Goal: Task Accomplishment & Management: Use online tool/utility

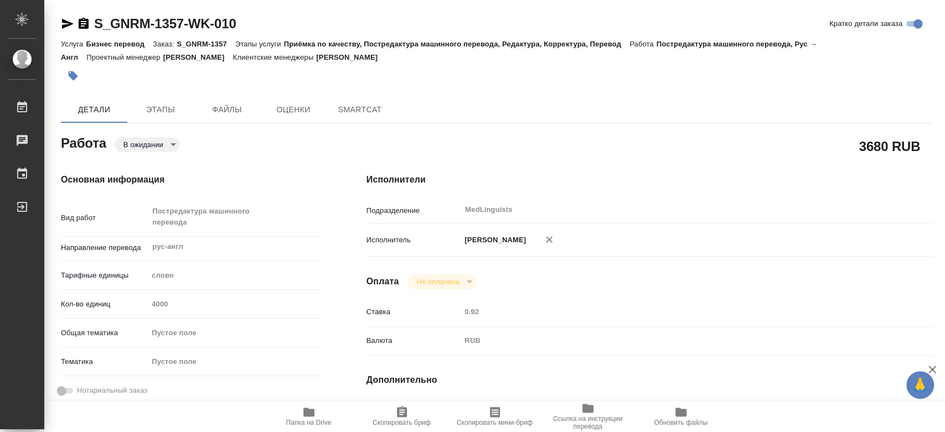
type textarea "x"
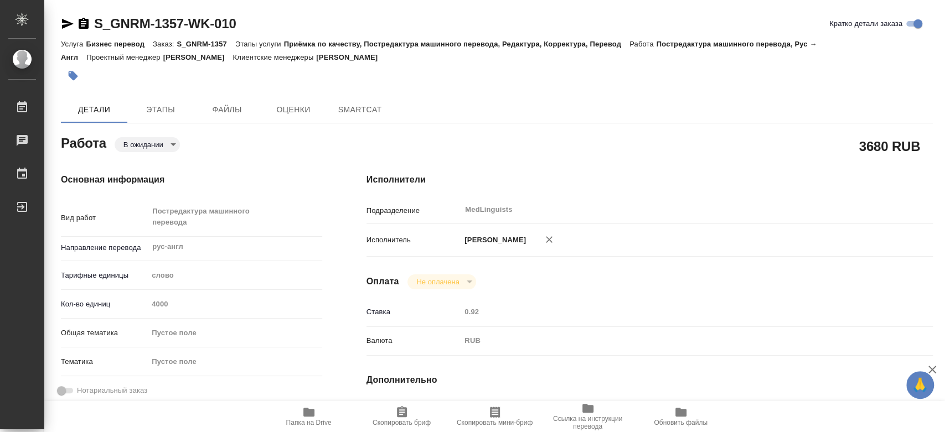
type textarea "x"
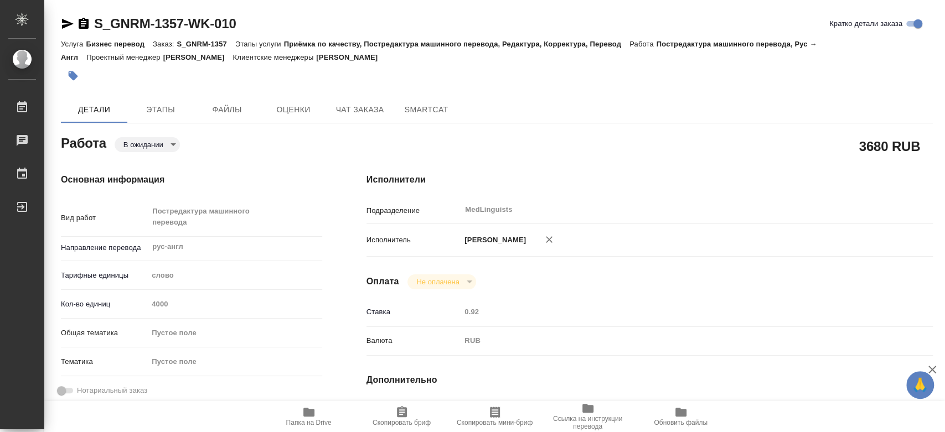
type textarea "x"
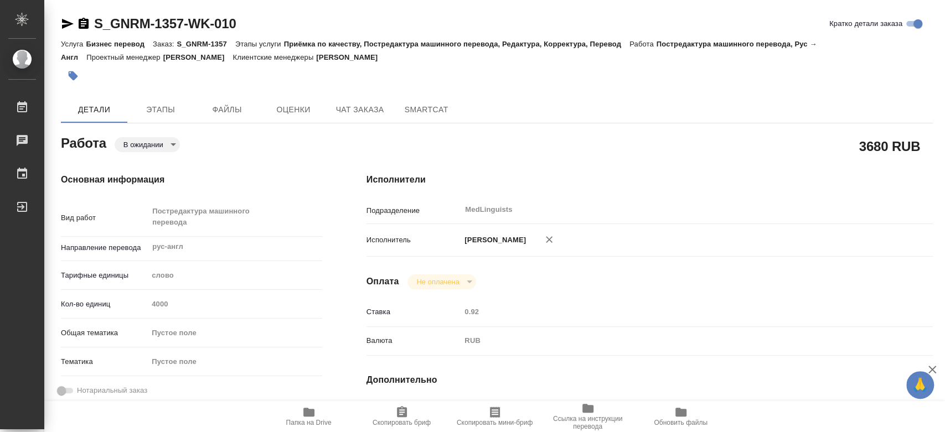
type textarea "x"
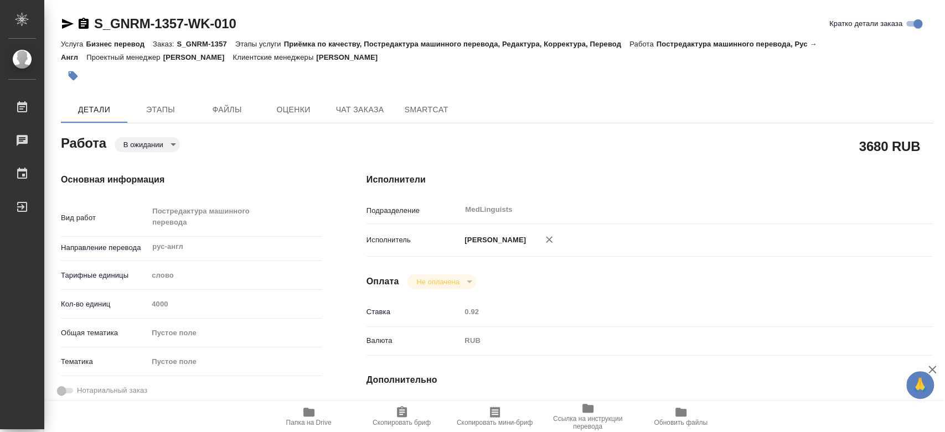
click at [305, 162] on div "Основная информация Вид работ Постредактура машинного перевода x ​ Направление …" at bounding box center [191, 393] width 305 height 484
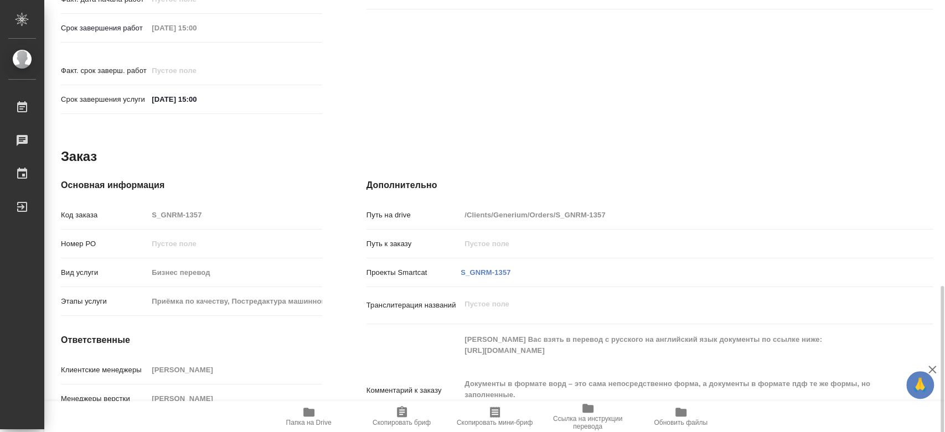
scroll to position [538, 0]
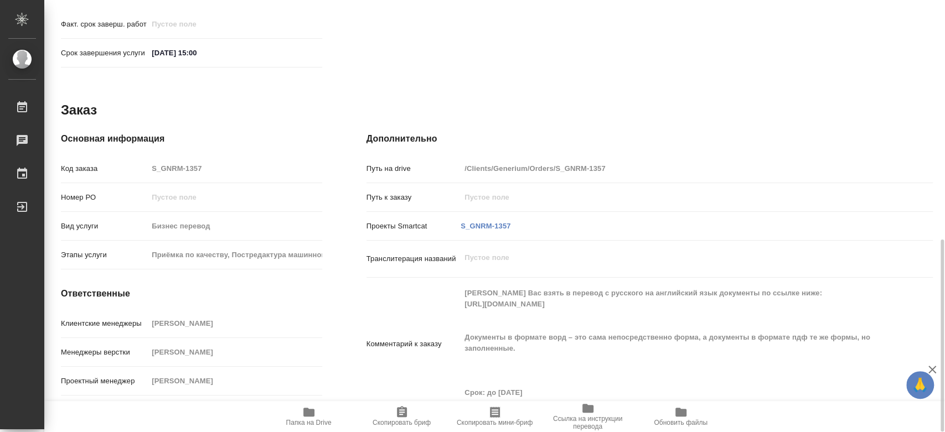
click at [311, 417] on icon "button" at bounding box center [308, 412] width 13 height 13
type textarea "x"
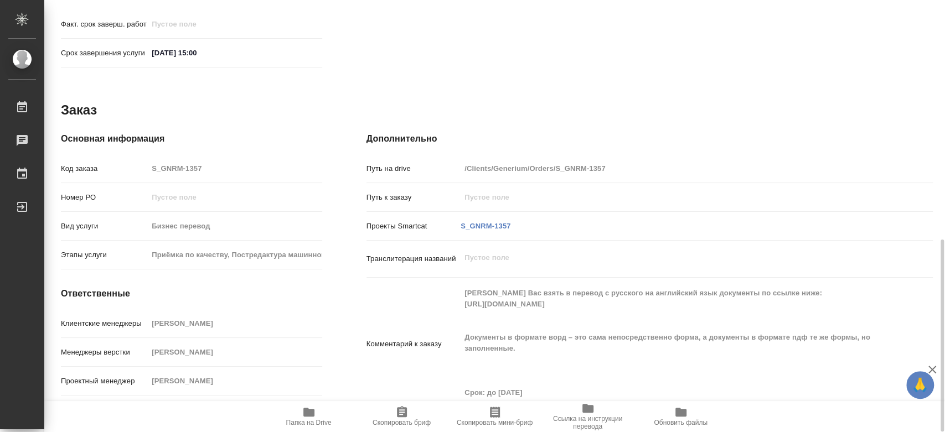
type textarea "x"
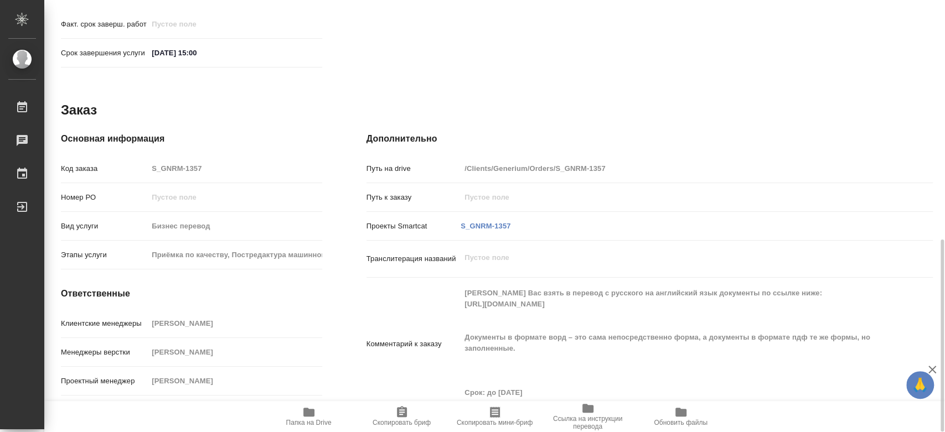
type textarea "x"
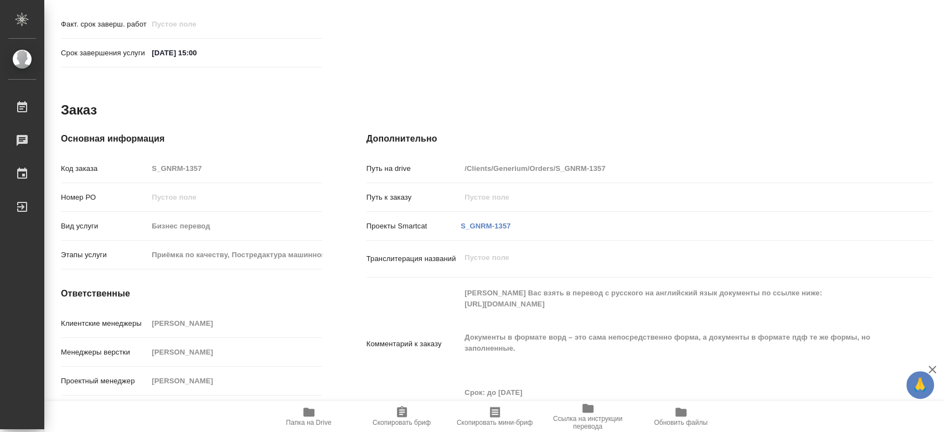
type textarea "x"
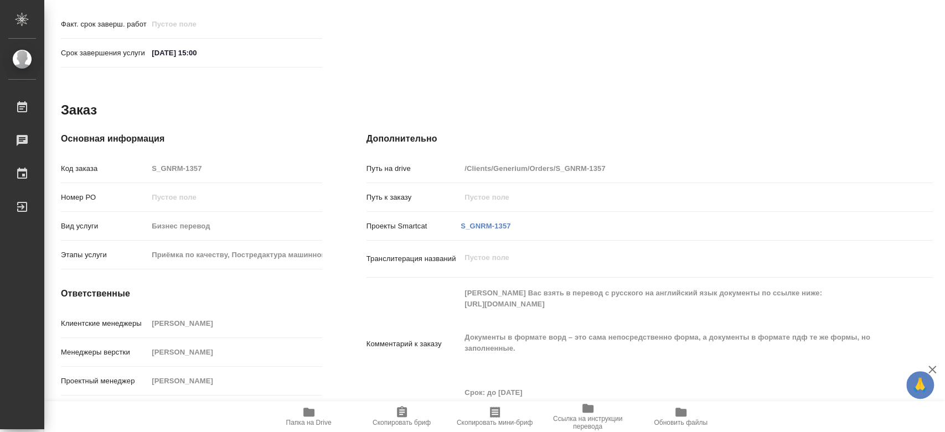
type textarea "x"
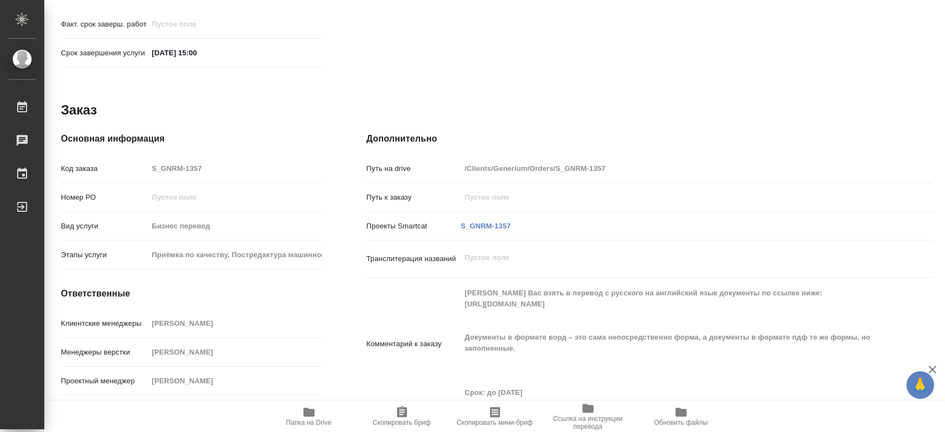
type textarea "x"
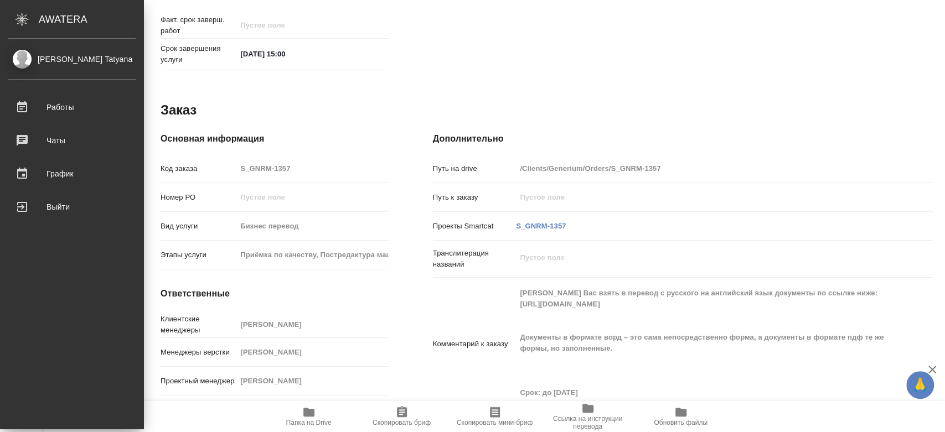
type textarea "x"
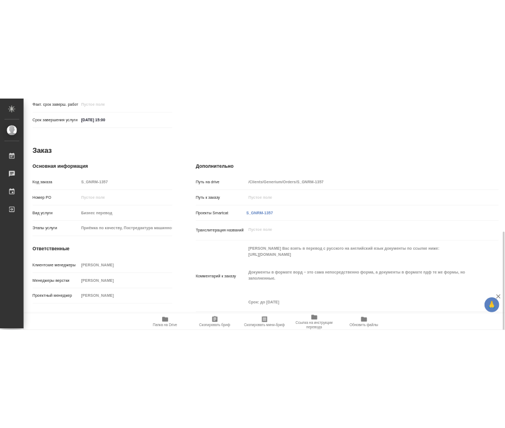
scroll to position [556, 0]
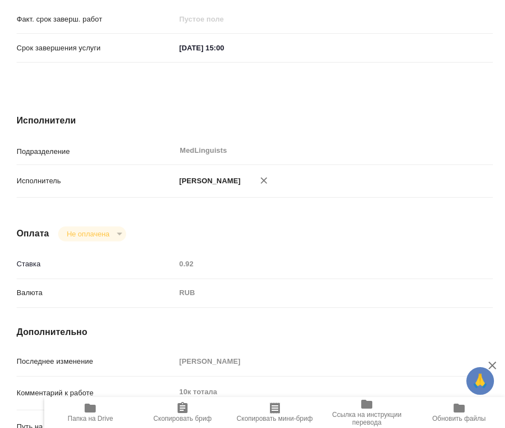
type textarea "x"
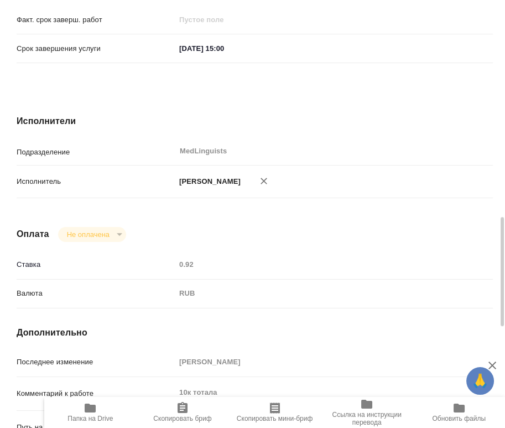
scroll to position [791, 0]
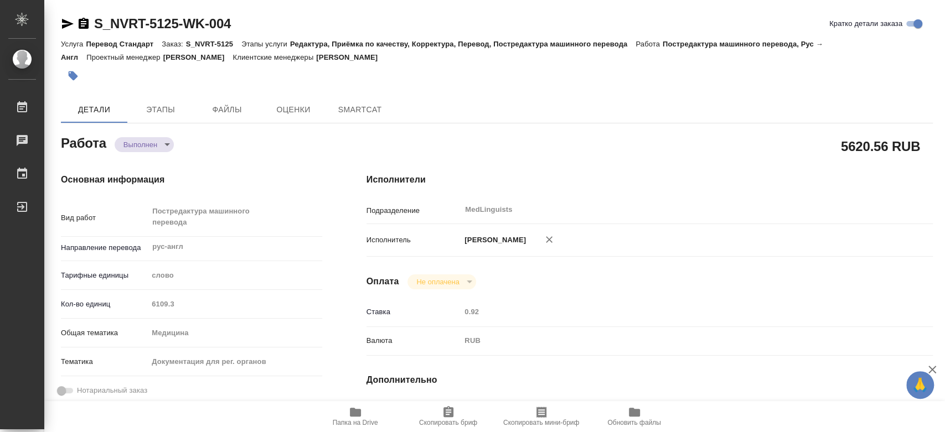
type textarea "x"
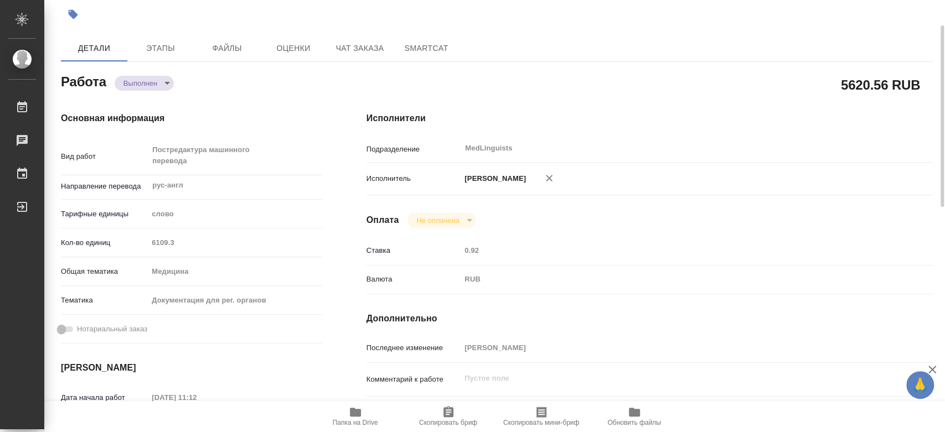
scroll to position [123, 0]
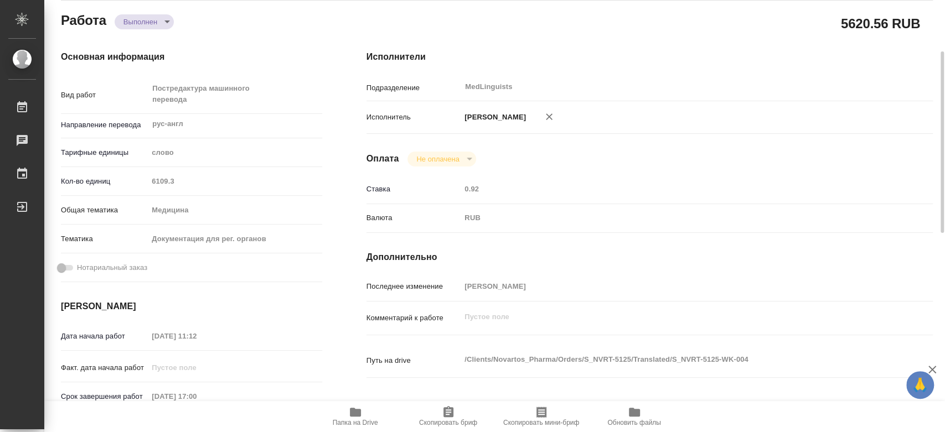
type textarea "x"
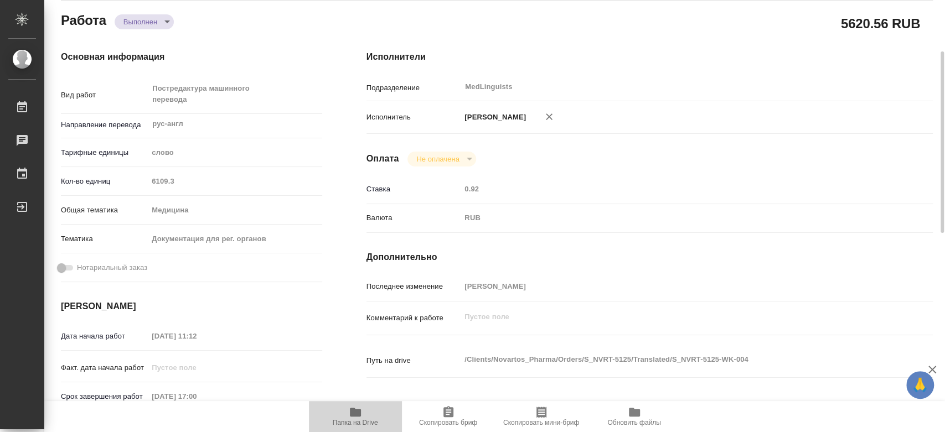
click at [354, 411] on icon "button" at bounding box center [355, 412] width 11 height 9
type textarea "x"
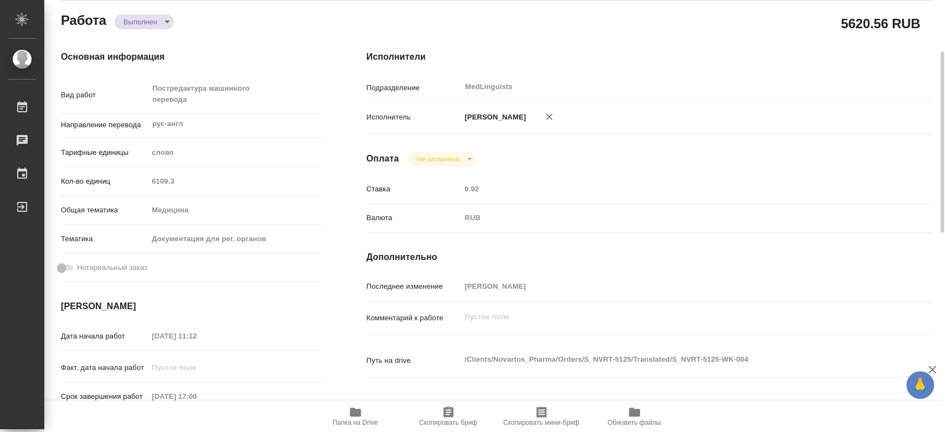
type textarea "x"
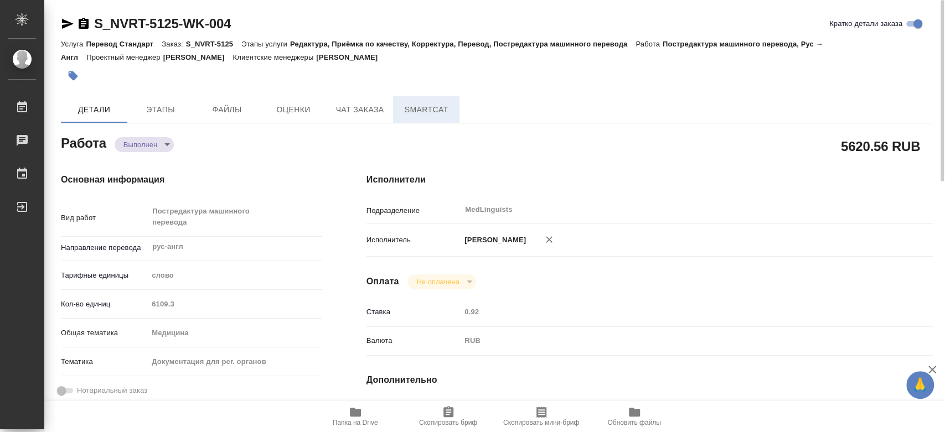
click at [425, 108] on span "SmartCat" at bounding box center [426, 110] width 53 height 14
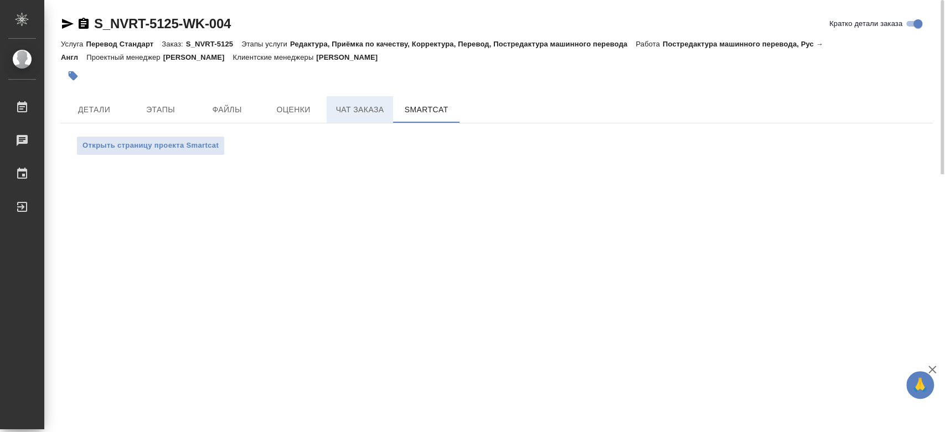
click at [359, 108] on span "Чат заказа" at bounding box center [359, 110] width 53 height 14
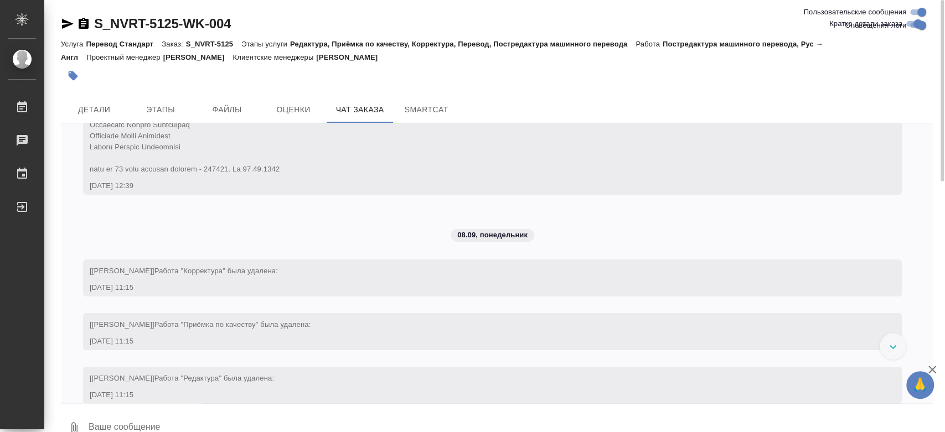
scroll to position [5358, 0]
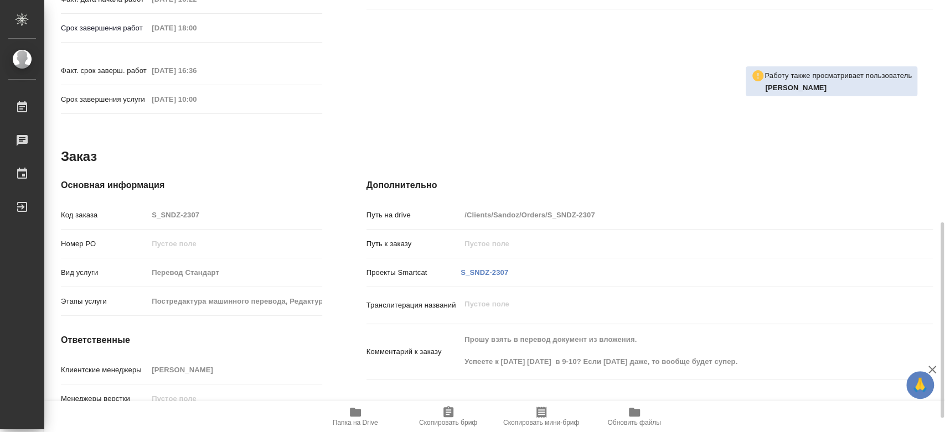
scroll to position [522, 0]
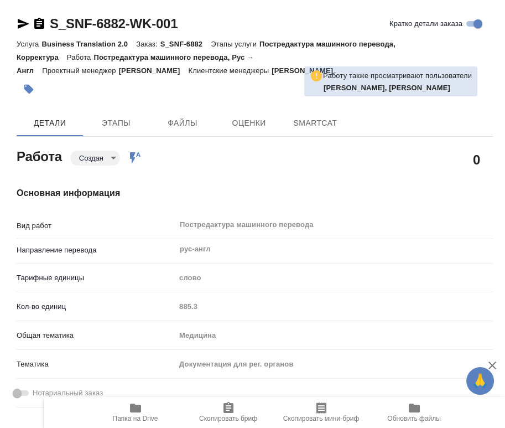
type textarea "x"
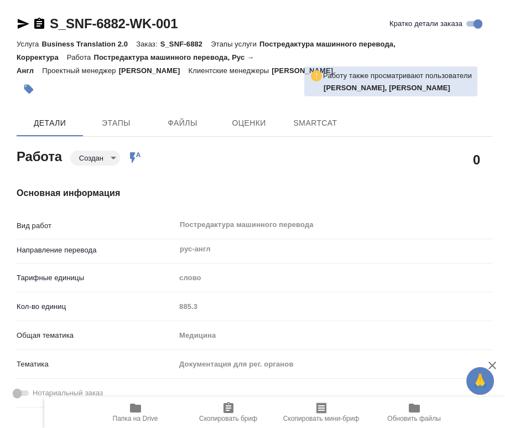
type textarea "x"
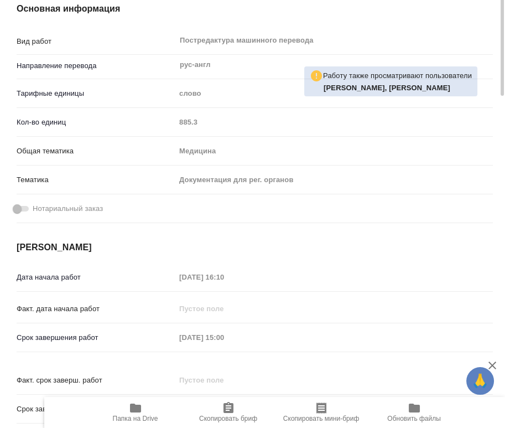
type textarea "x"
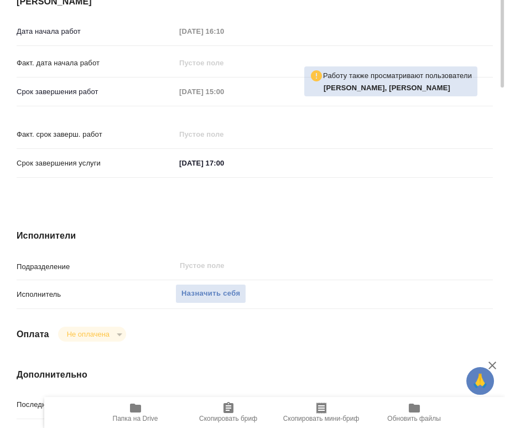
type textarea "x"
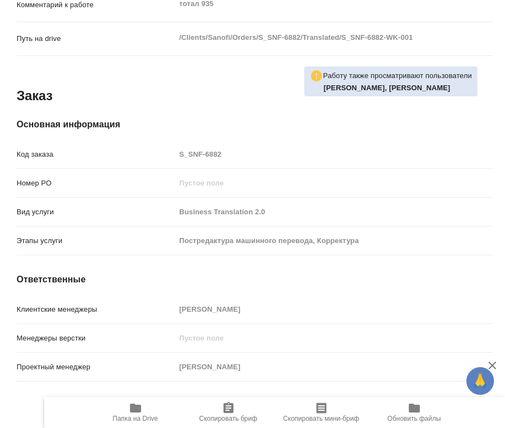
scroll to position [1063, 0]
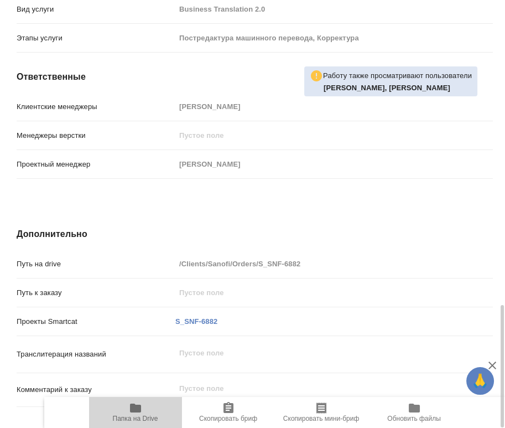
click at [142, 419] on span "Папка на Drive" at bounding box center [135, 418] width 45 height 8
